Goal: Information Seeking & Learning: Learn about a topic

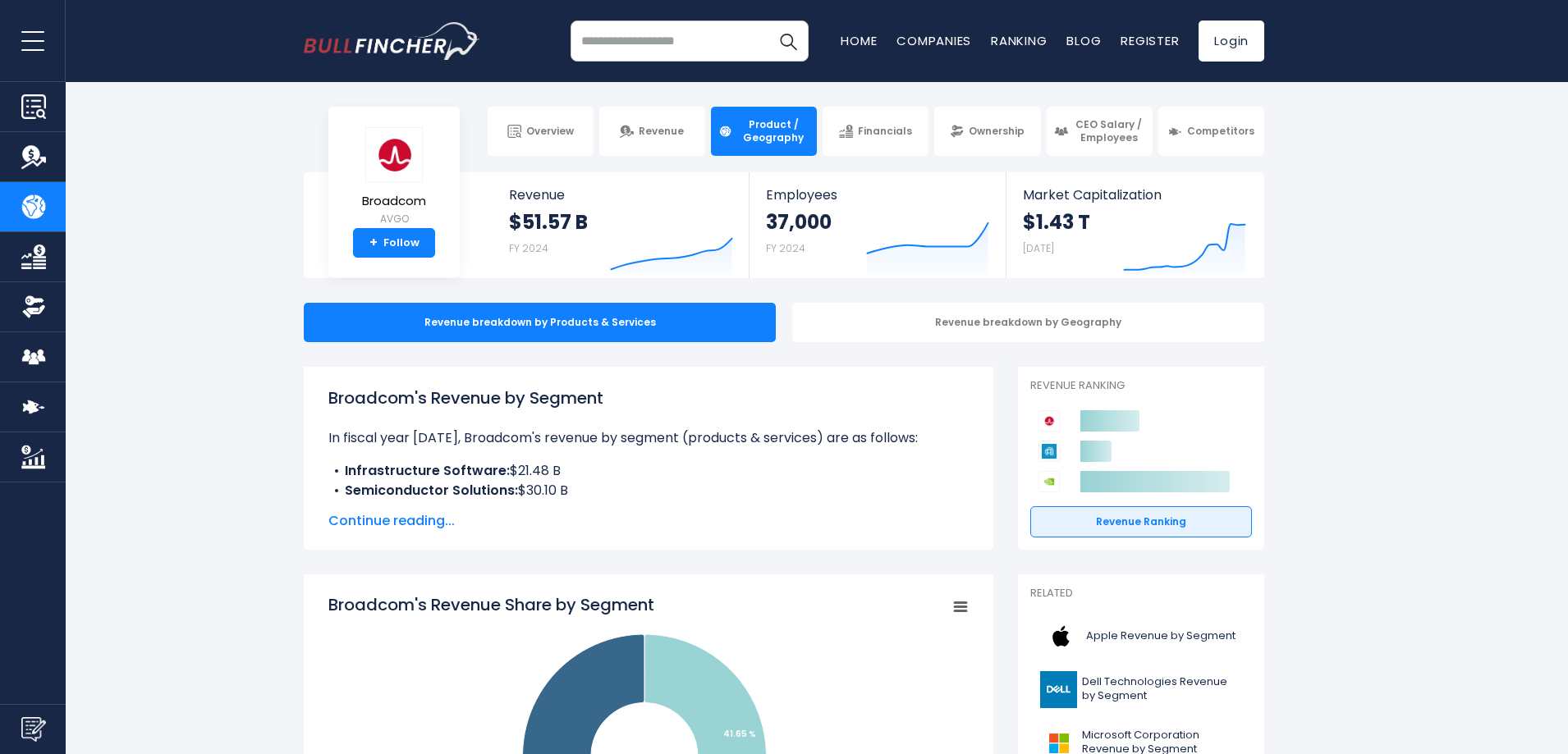
click at [240, 212] on section "Broadcom AVGO + Follow Revenue $51.57 B FY 2024 Created with Highcharts 12.1.2 …" at bounding box center [784, 225] width 1568 height 106
click at [633, 136] on img at bounding box center [627, 131] width 14 height 14
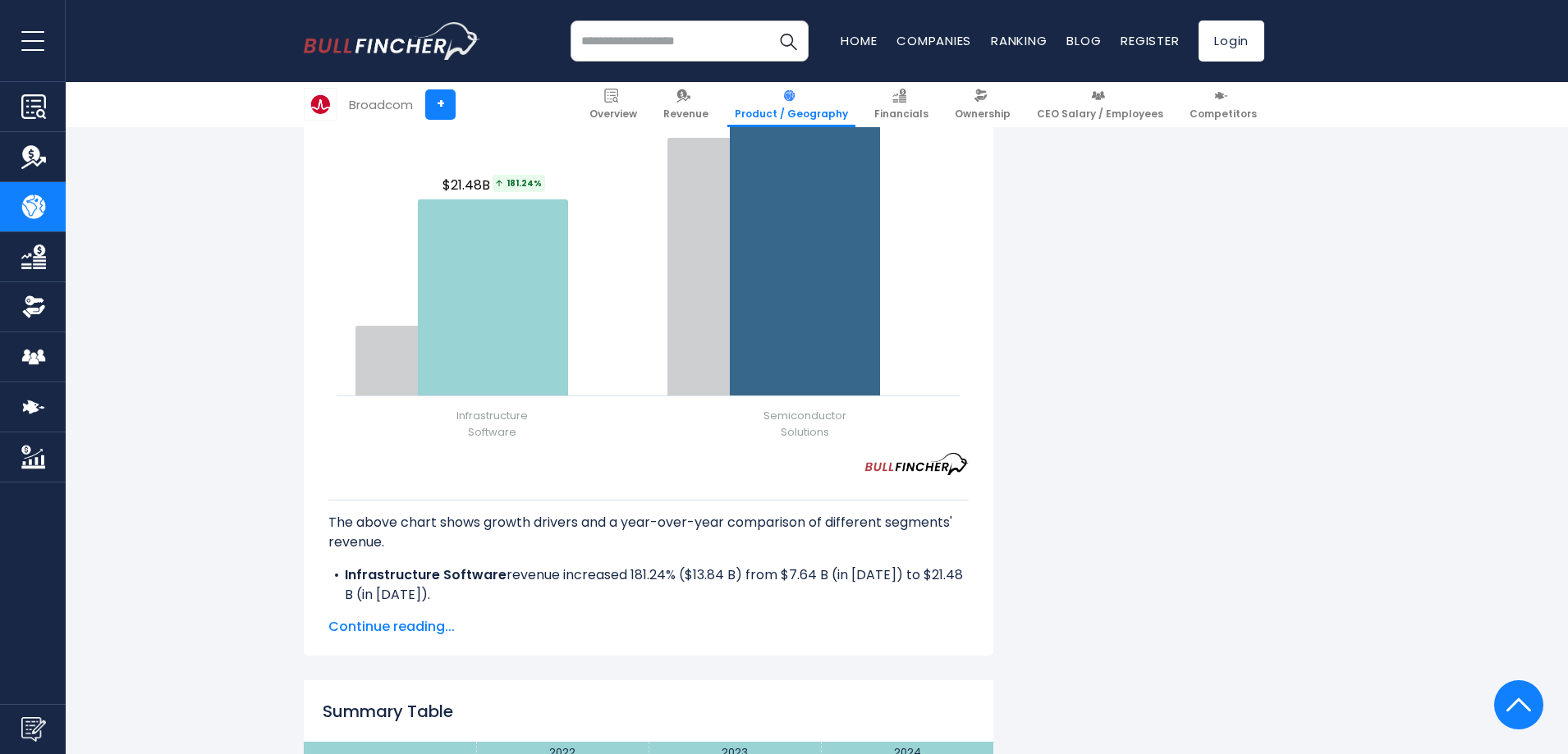
scroll to position [2188, 0]
